Goal: Contribute content: Contribute content

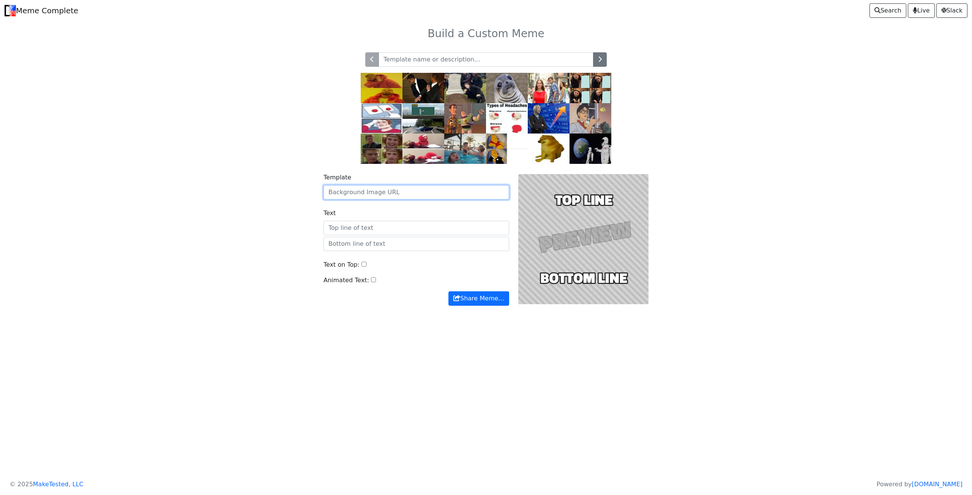
click at [382, 192] on input "Template" at bounding box center [416, 192] width 186 height 14
click at [374, 196] on input "Template" at bounding box center [416, 192] width 186 height 14
paste input "[URL][DOMAIN_NAME]"
type input "[URL][DOMAIN_NAME]"
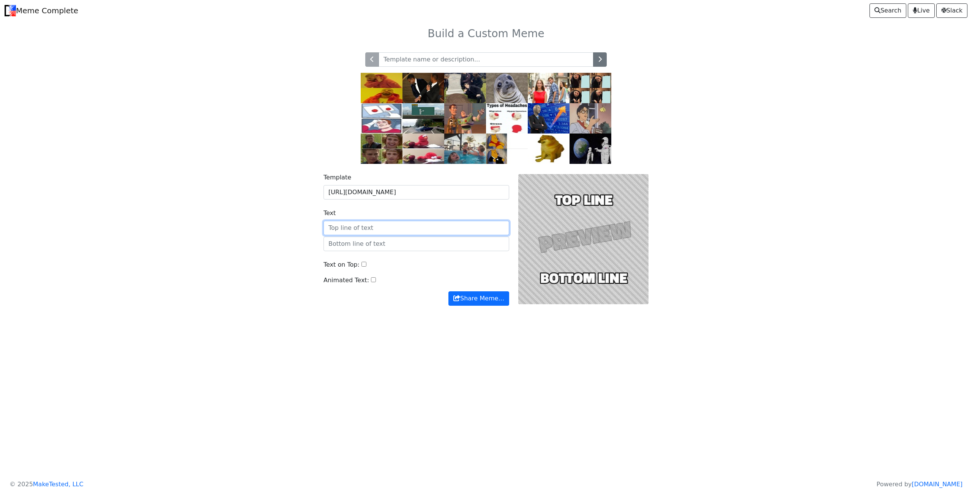
scroll to position [0, 0]
click at [339, 229] on input "Text" at bounding box center [416, 228] width 186 height 14
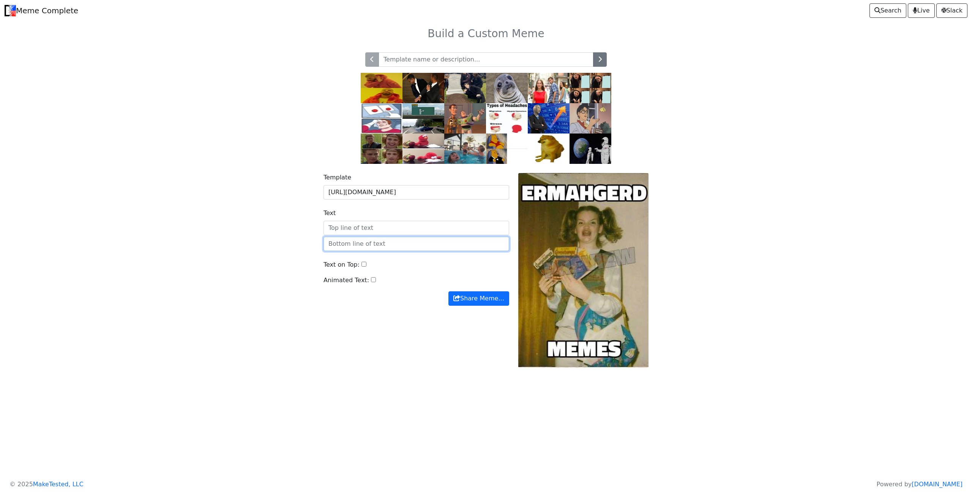
click at [344, 244] on input "text" at bounding box center [416, 244] width 186 height 14
type input "[PERSON_NAME]"
drag, startPoint x: 352, startPoint y: 243, endPoint x: 318, endPoint y: 240, distance: 34.2
click at [318, 240] on div "Template [URL][DOMAIN_NAME] Text BEST Text on Top: Animated Text: Share Meme… S…" at bounding box center [485, 275] width 501 height 222
type input "П"
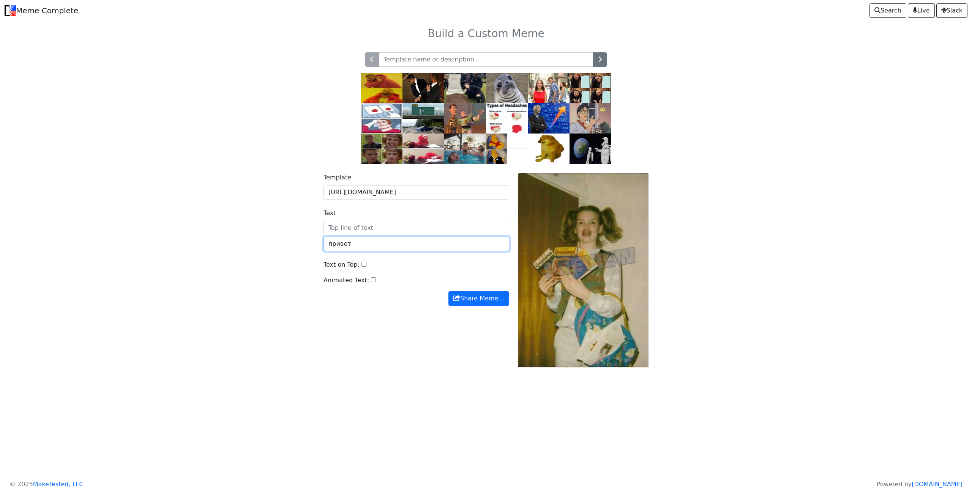
type input "привет"
click at [298, 253] on div "Template [URL][DOMAIN_NAME] Text привет Text on Top: Animated Text: Share Meme……" at bounding box center [485, 275] width 501 height 222
drag, startPoint x: 369, startPoint y: 244, endPoint x: 321, endPoint y: 246, distance: 48.2
click at [320, 244] on div "Template [URL][DOMAIN_NAME] Text привет Text on Top: Animated Text: Share Meme…" at bounding box center [416, 270] width 195 height 195
click at [323, 246] on input "привет" at bounding box center [416, 244] width 186 height 14
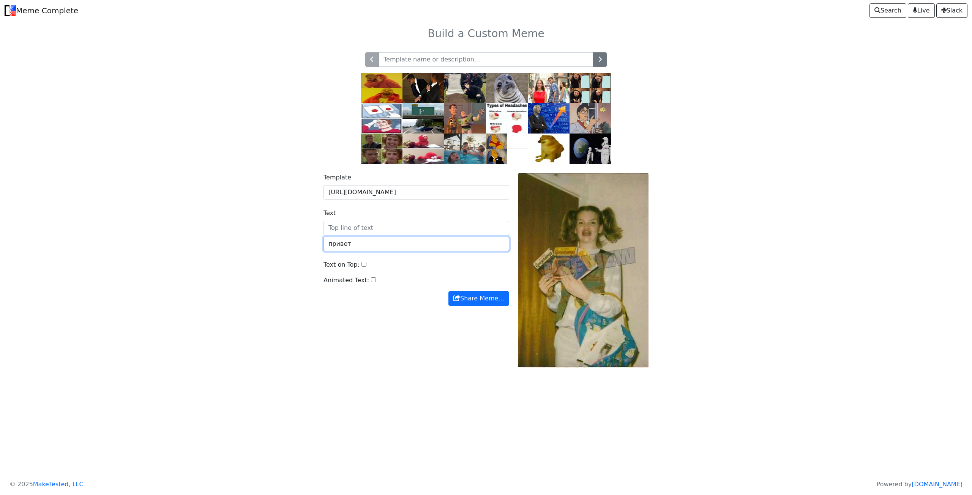
click at [346, 246] on input "привет" at bounding box center [416, 244] width 186 height 14
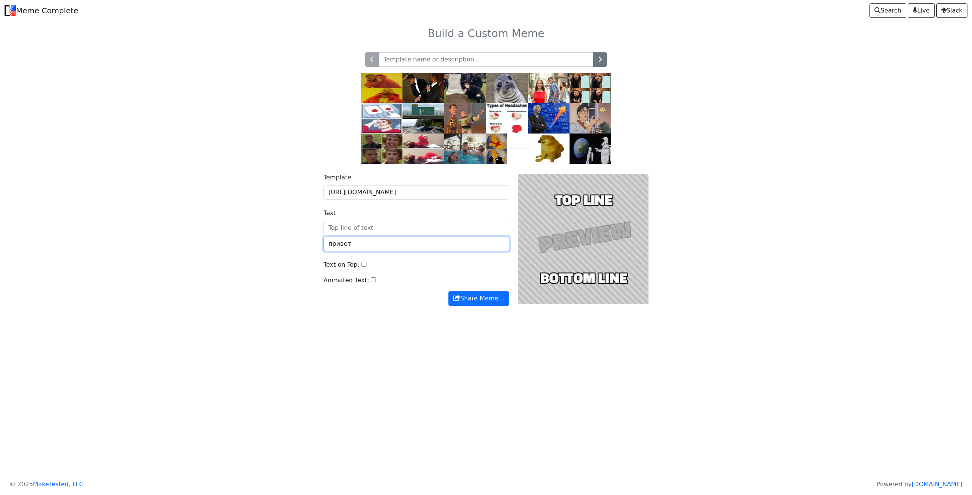
drag, startPoint x: 355, startPoint y: 243, endPoint x: 296, endPoint y: 244, distance: 59.2
click at [299, 244] on div "Template [URL][DOMAIN_NAME] Text привет Text on Top: Animated Text: Share Meme……" at bounding box center [485, 244] width 501 height 160
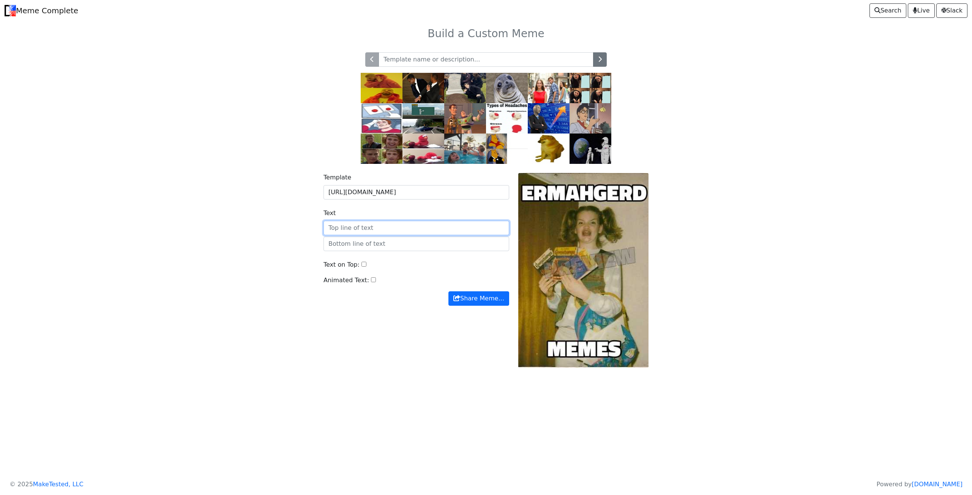
drag, startPoint x: 336, startPoint y: 228, endPoint x: 328, endPoint y: 230, distance: 7.7
click at [328, 230] on input "Text" at bounding box center [416, 228] width 186 height 14
